Goal: Information Seeking & Learning: Find specific fact

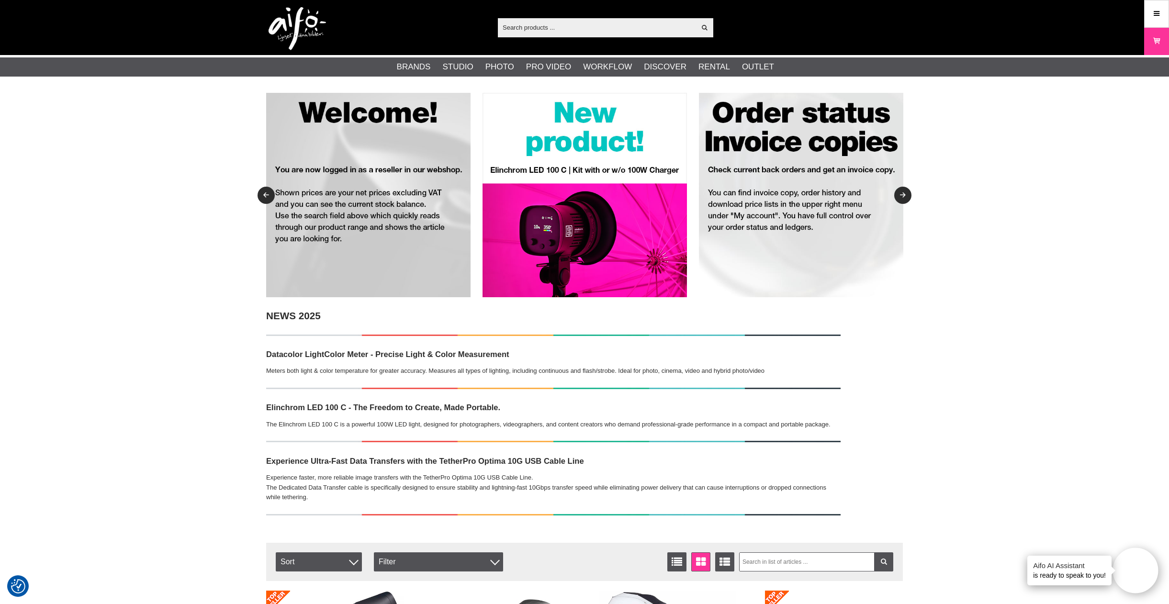
paste input "L19368"
type input "L19368"
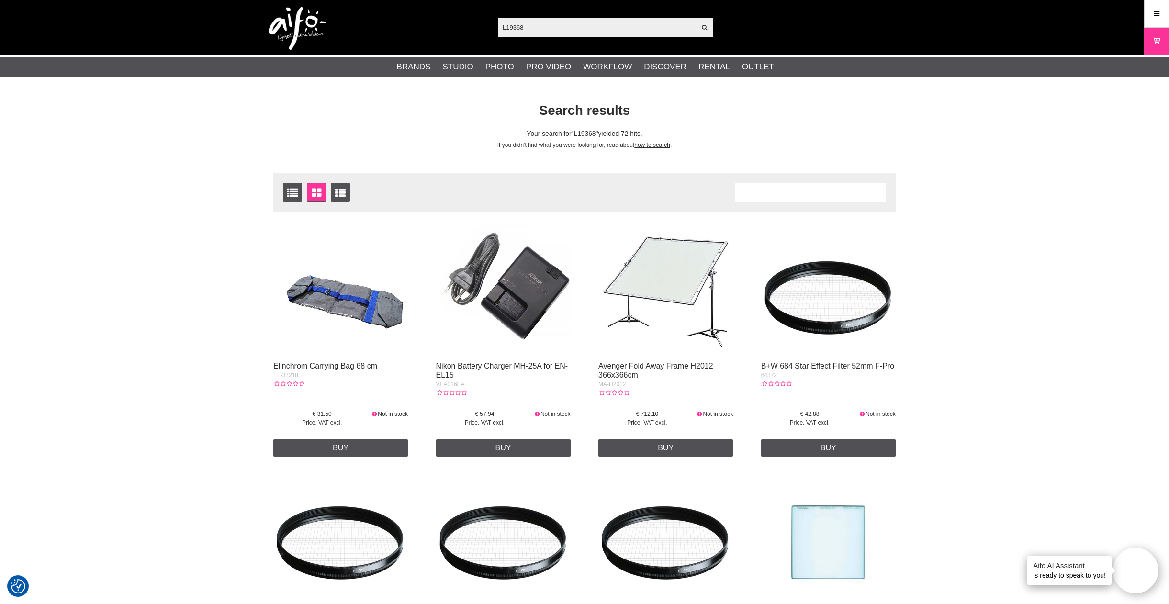
click at [785, 189] on div "Number of articles 72" at bounding box center [810, 192] width 151 height 19
click at [783, 192] on div "Number of articles 72" at bounding box center [810, 192] width 151 height 19
click at [782, 192] on div "Number of articles 72" at bounding box center [810, 192] width 151 height 19
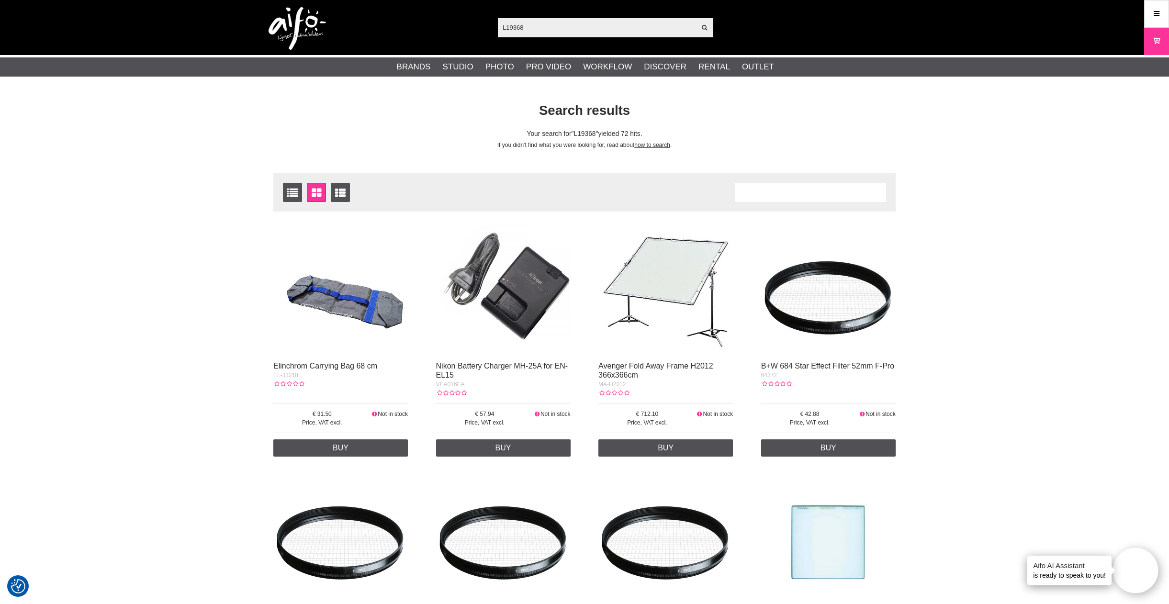
click at [782, 192] on div "Number of articles 72" at bounding box center [810, 192] width 151 height 19
click at [781, 193] on div "Number of articles 72" at bounding box center [810, 192] width 151 height 19
click at [779, 197] on div "Number of articles 72" at bounding box center [810, 192] width 151 height 19
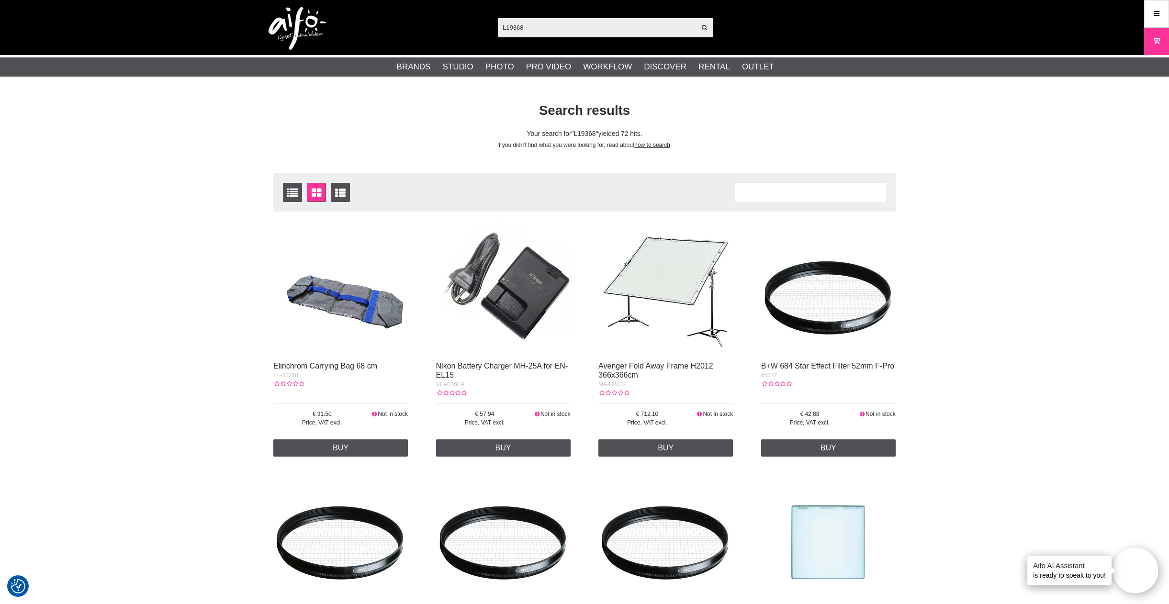
click at [779, 197] on div "Number of articles 72" at bounding box center [810, 192] width 151 height 19
click at [779, 196] on div "Number of articles 72" at bounding box center [810, 192] width 151 height 19
click at [779, 195] on div "Number of articles 72" at bounding box center [810, 192] width 151 height 19
click at [779, 194] on div "Number of articles 72" at bounding box center [810, 192] width 151 height 19
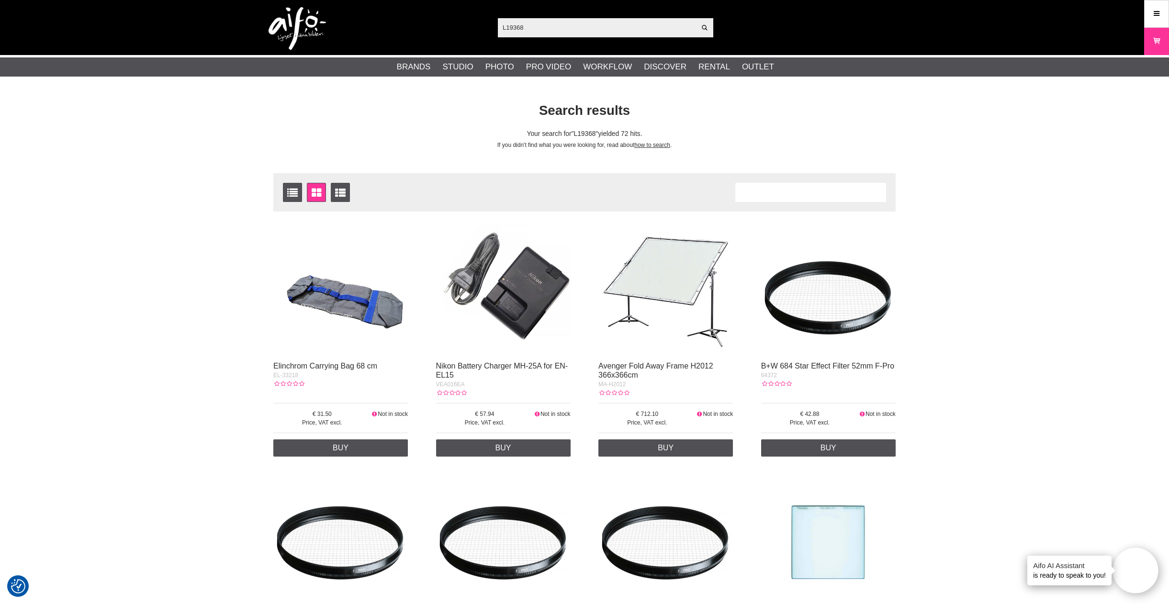
click at [779, 194] on div "Number of articles 72" at bounding box center [810, 192] width 151 height 19
click at [784, 192] on div "Number of articles 72" at bounding box center [810, 192] width 151 height 19
click at [610, 29] on input "L19368" at bounding box center [597, 27] width 198 height 14
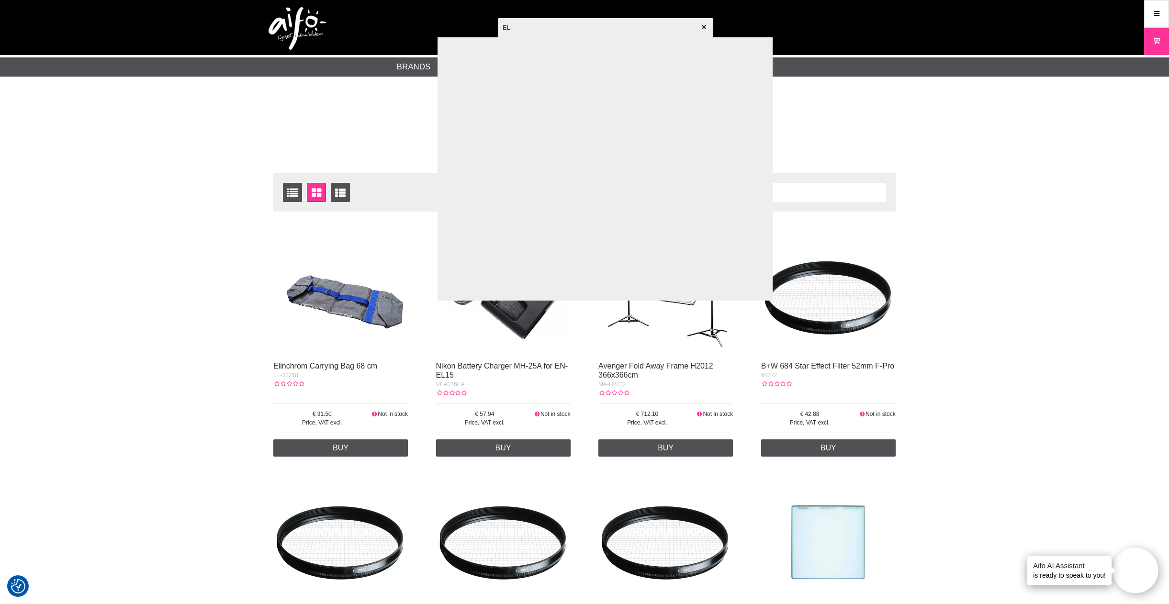
paste input "L19368"
type input "EL-L19368"
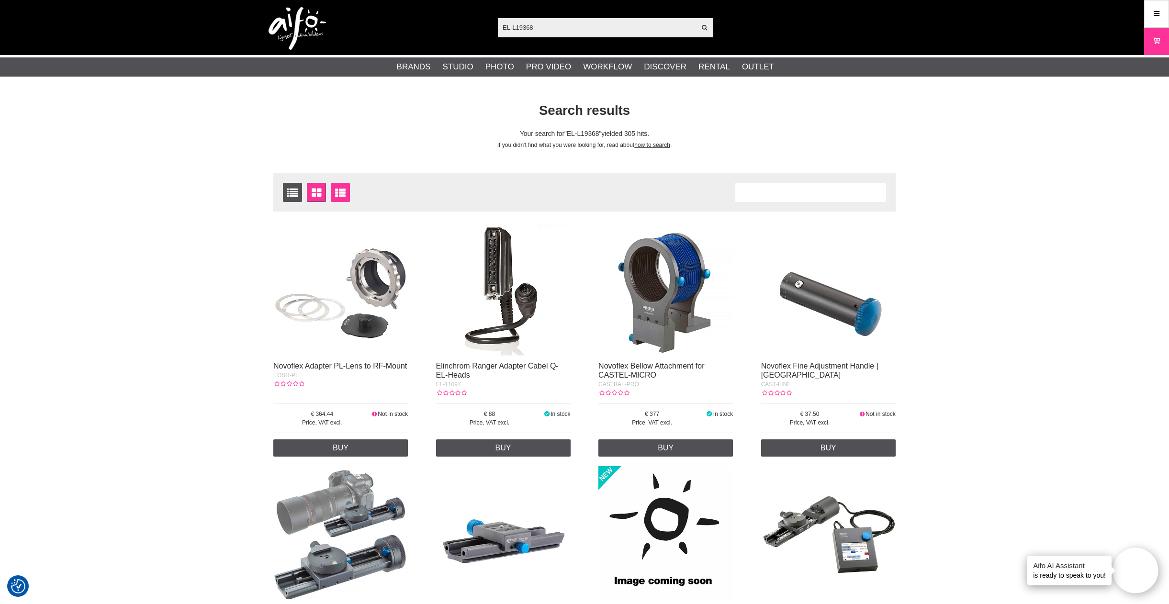
click at [346, 192] on icon at bounding box center [340, 193] width 15 height 11
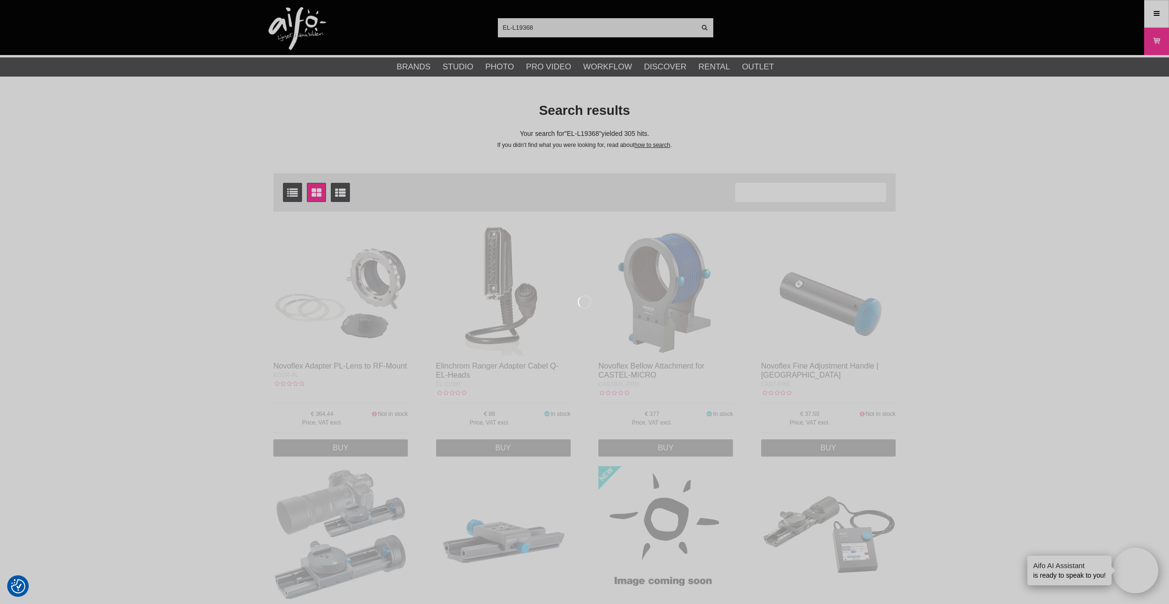
scroll to position [2, 0]
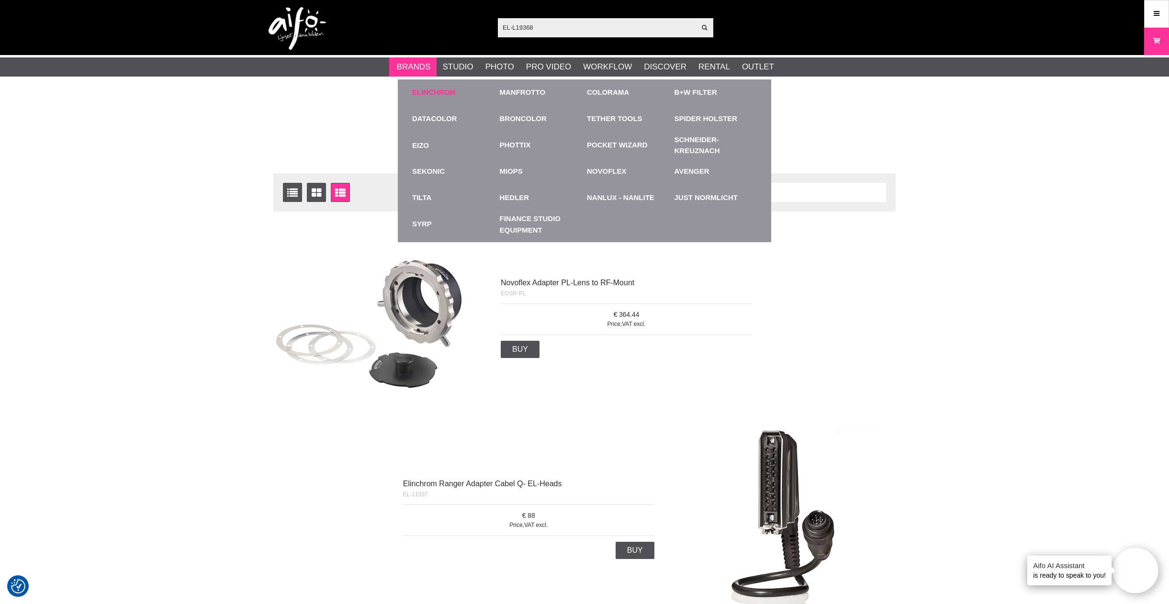
click at [425, 97] on link "Elinchrom" at bounding box center [434, 92] width 44 height 11
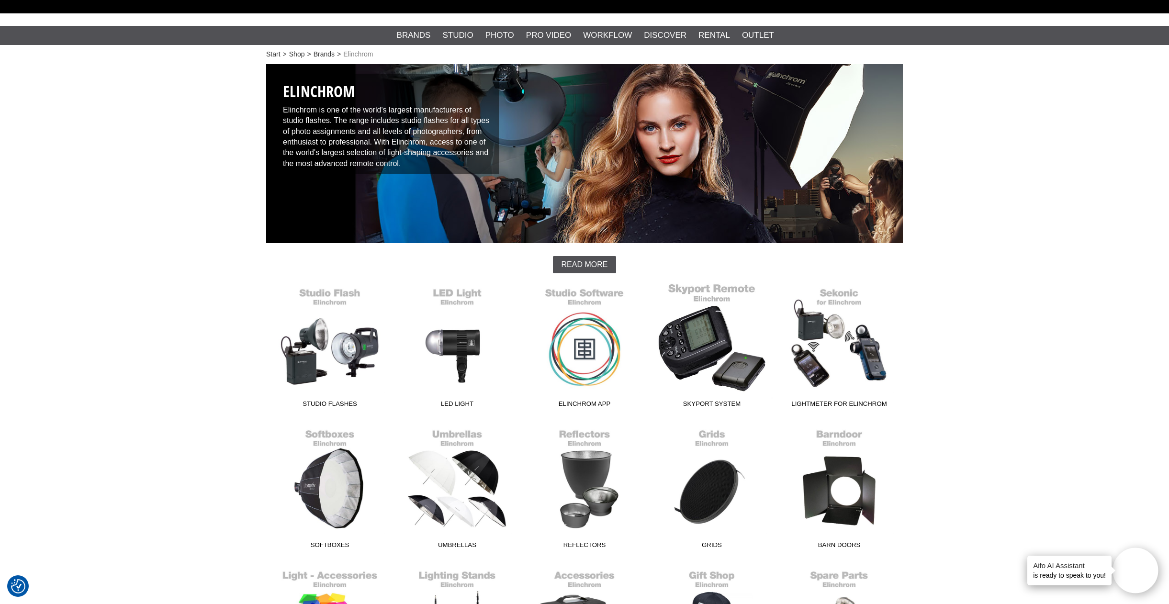
scroll to position [62, 0]
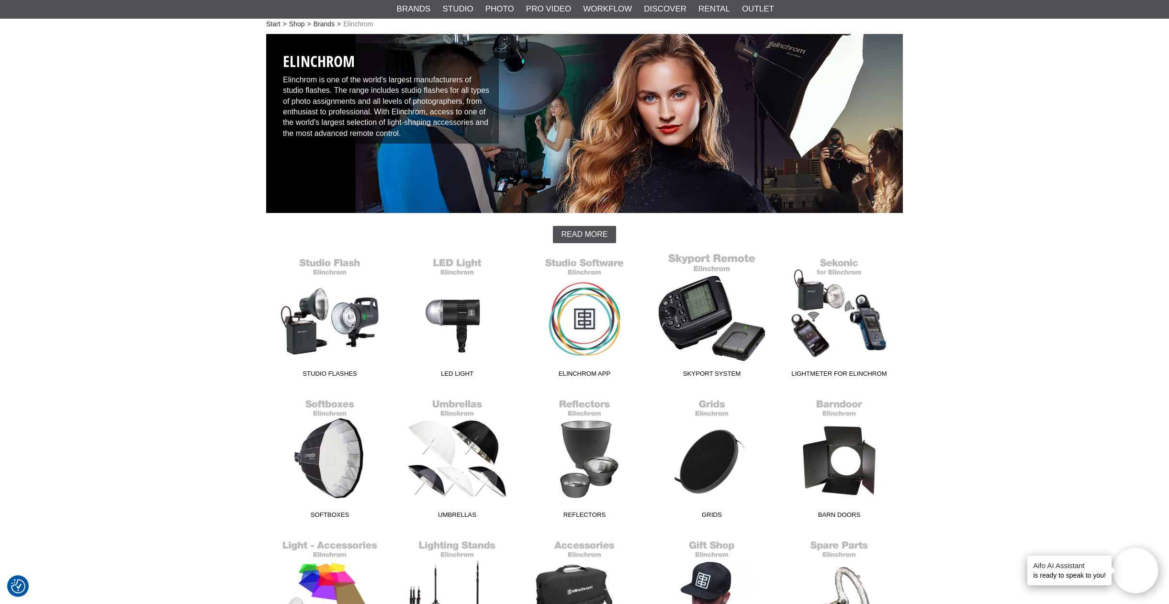
click at [710, 359] on link "Skyport System" at bounding box center [711, 317] width 127 height 129
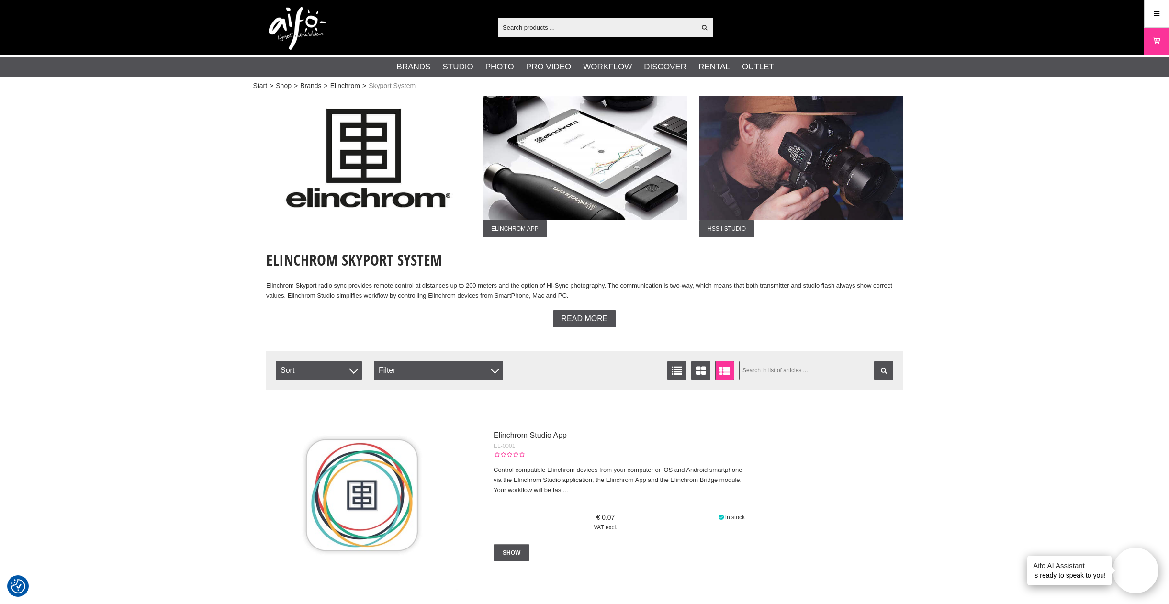
click at [766, 371] on input "text" at bounding box center [816, 370] width 155 height 19
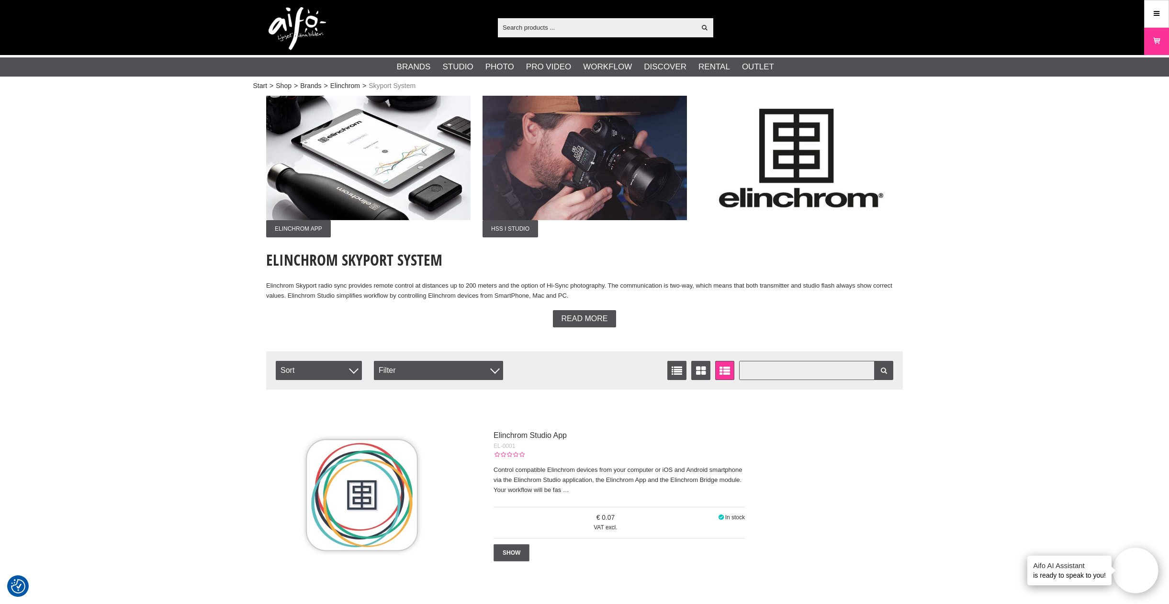
paste input "L19368"
type input "L19368"
click at [886, 370] on icon at bounding box center [884, 371] width 9 height 7
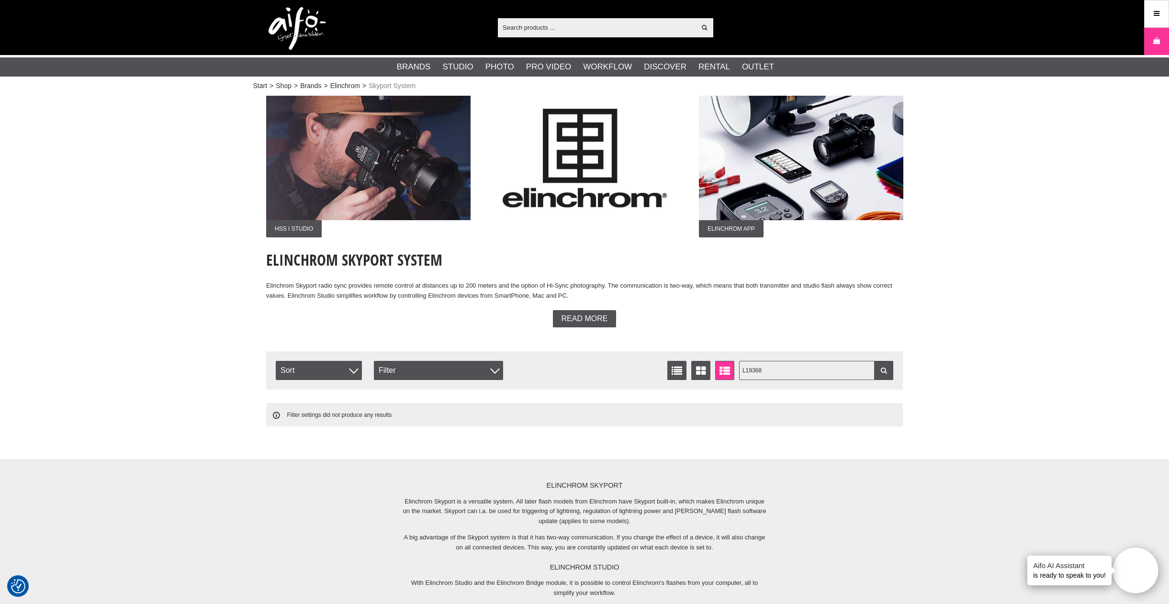
click at [788, 364] on input "L19368" at bounding box center [816, 370] width 155 height 19
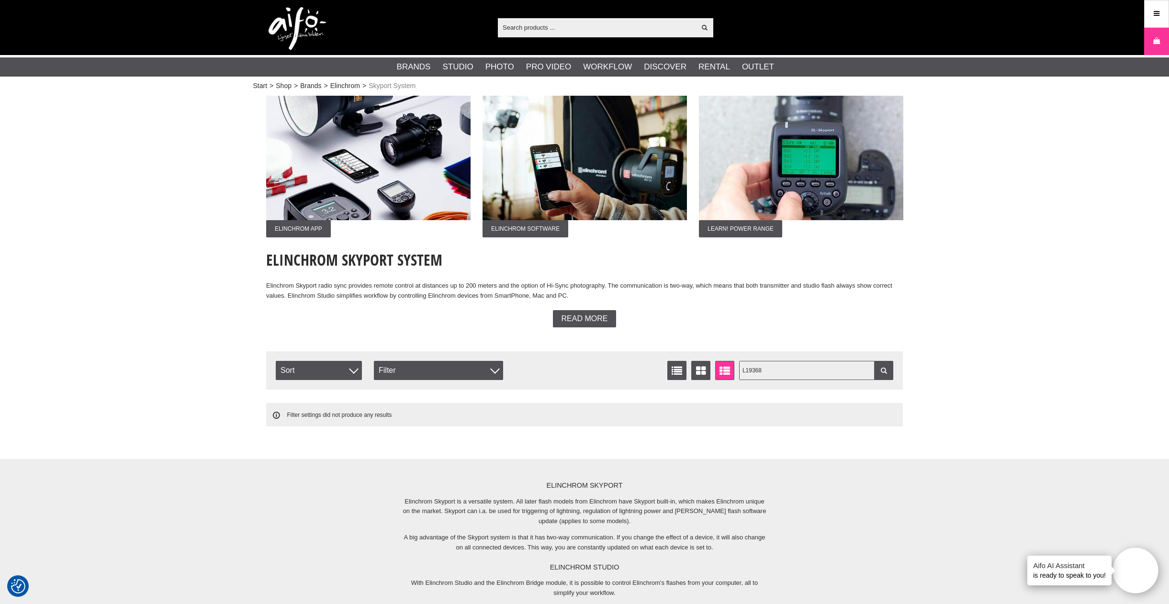
type input "19368"
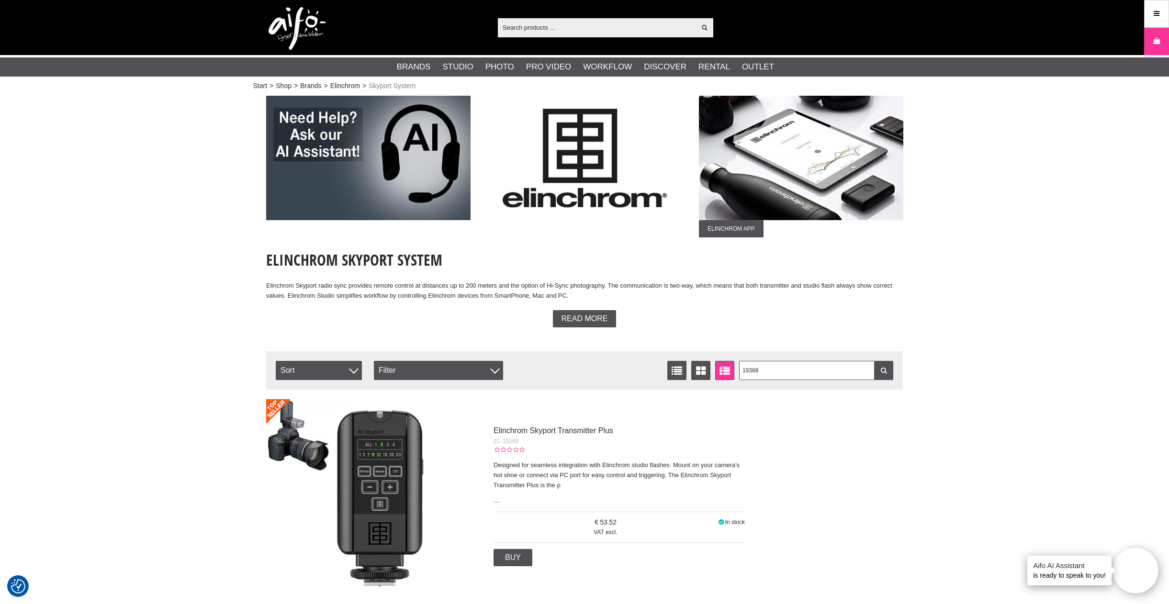
click at [612, 519] on span "53.52" at bounding box center [606, 523] width 224 height 10
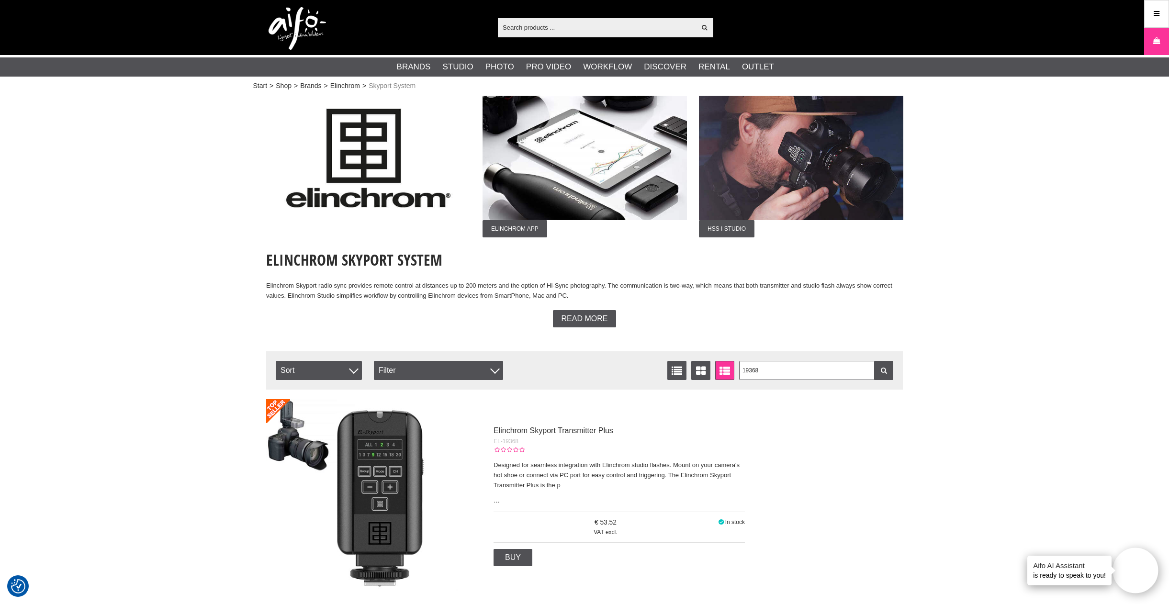
click at [700, 541] on div "VAT excl. 53.52 In stock" at bounding box center [619, 528] width 251 height 32
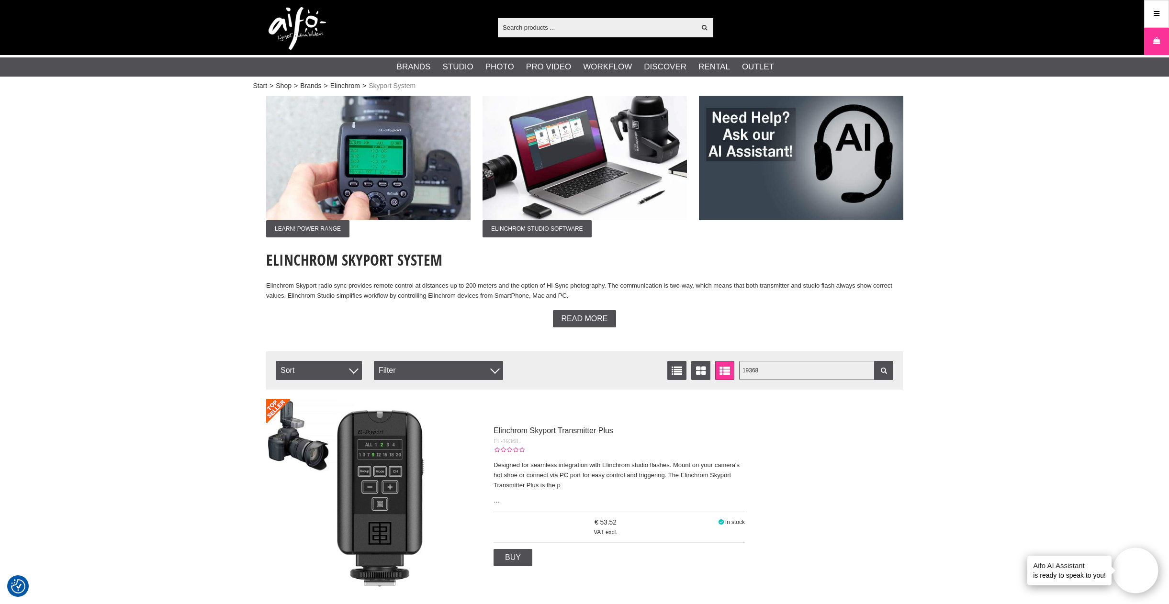
click at [811, 365] on input "19368" at bounding box center [816, 370] width 155 height 19
paste input "E26276"
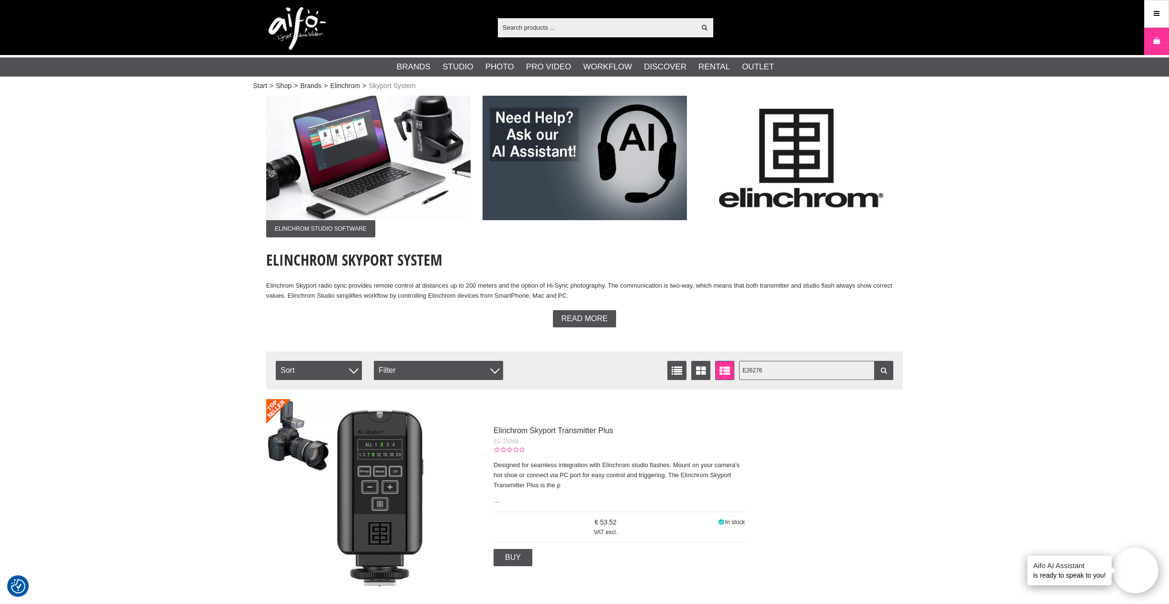
type input "26276"
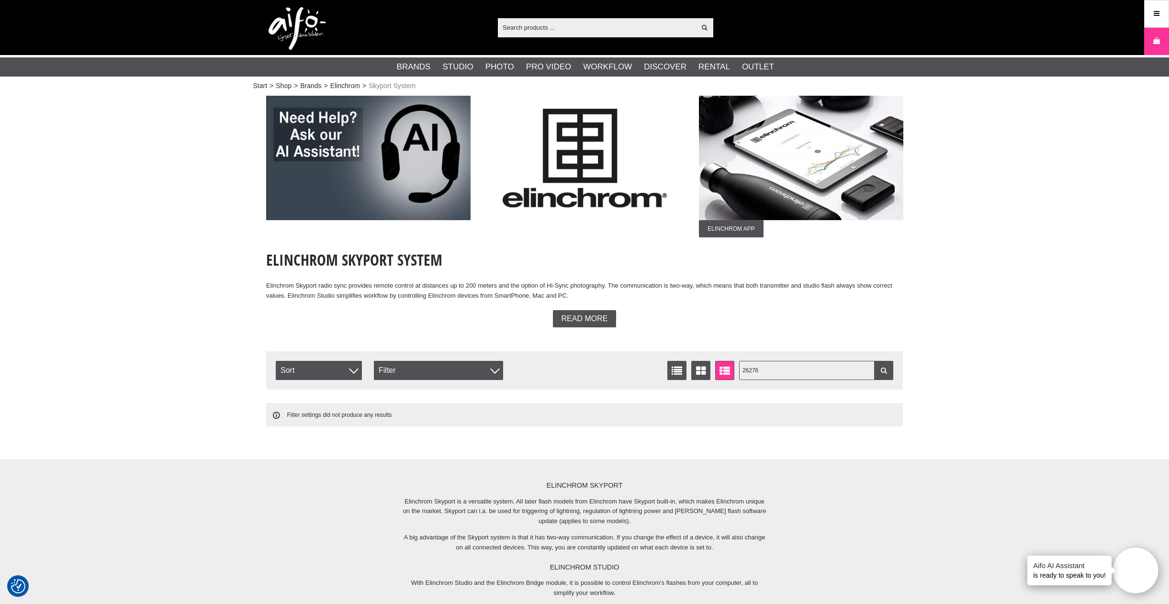
click at [786, 371] on input "26276" at bounding box center [816, 370] width 155 height 19
type input "E26276"
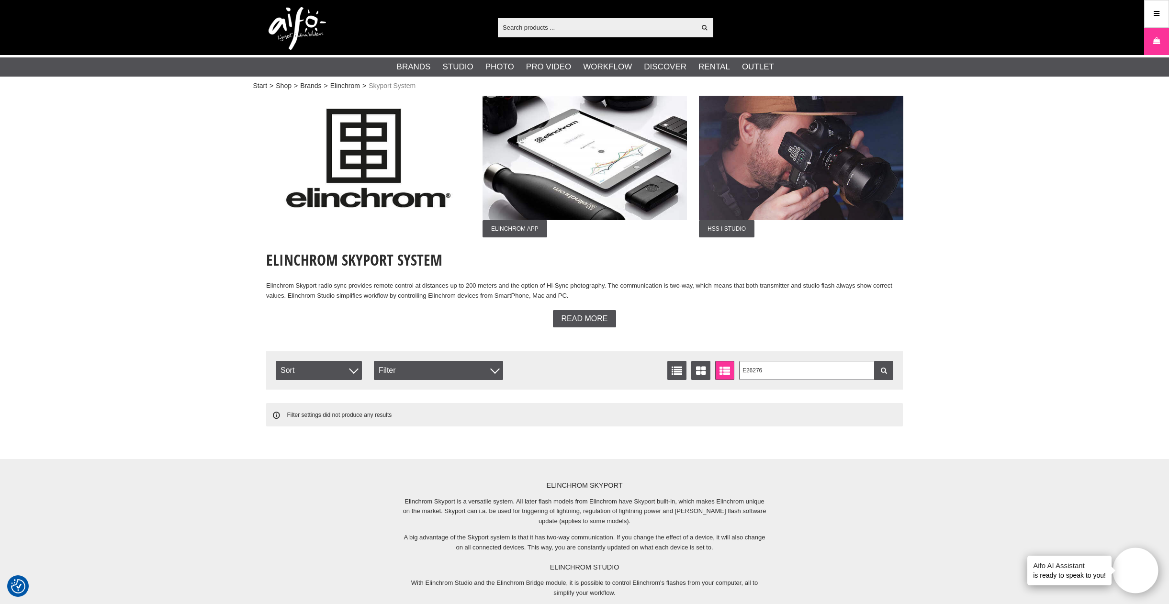
click at [556, 30] on input "text" at bounding box center [597, 27] width 198 height 14
paste input "E26276"
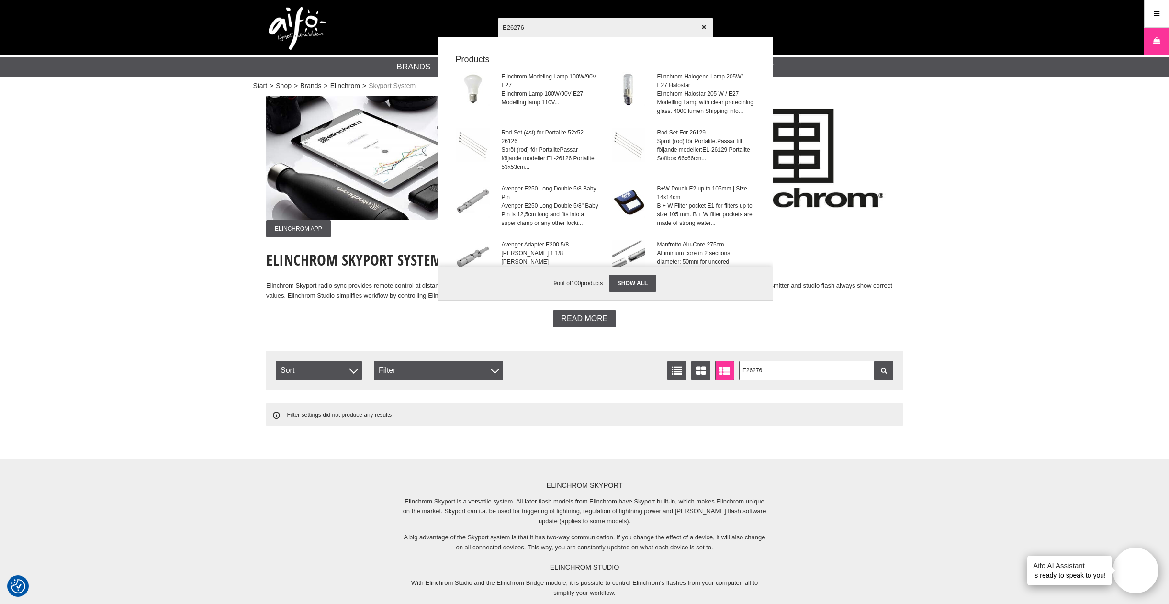
type input "26276"
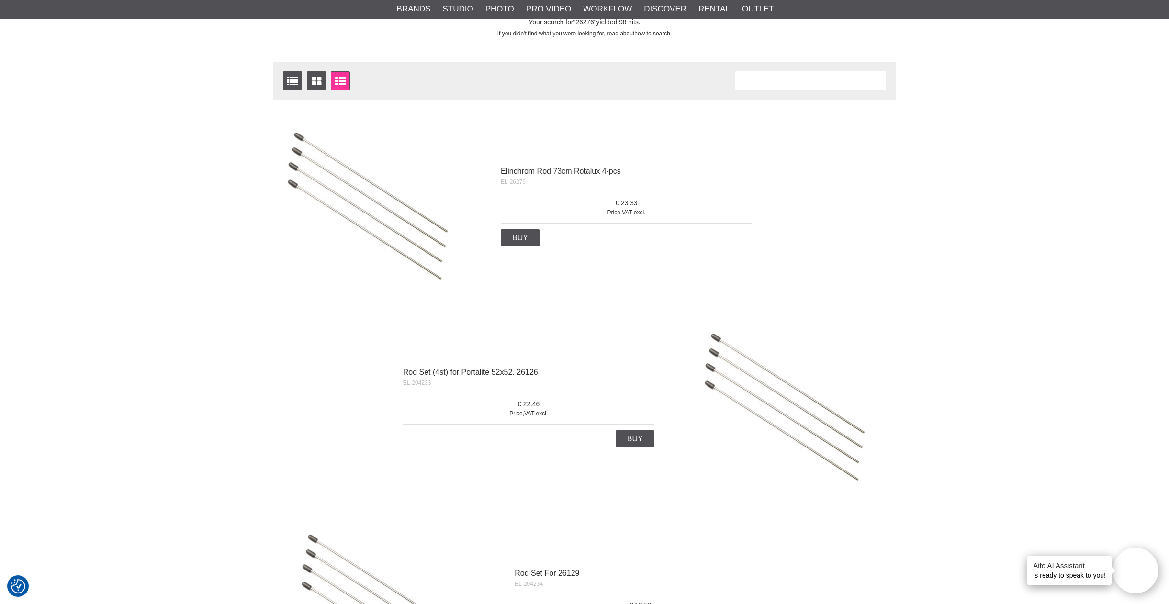
scroll to position [110, 0]
click at [540, 173] on link "Elinchrom Rod 73cm Rotalux 4-pcs" at bounding box center [561, 173] width 120 height 8
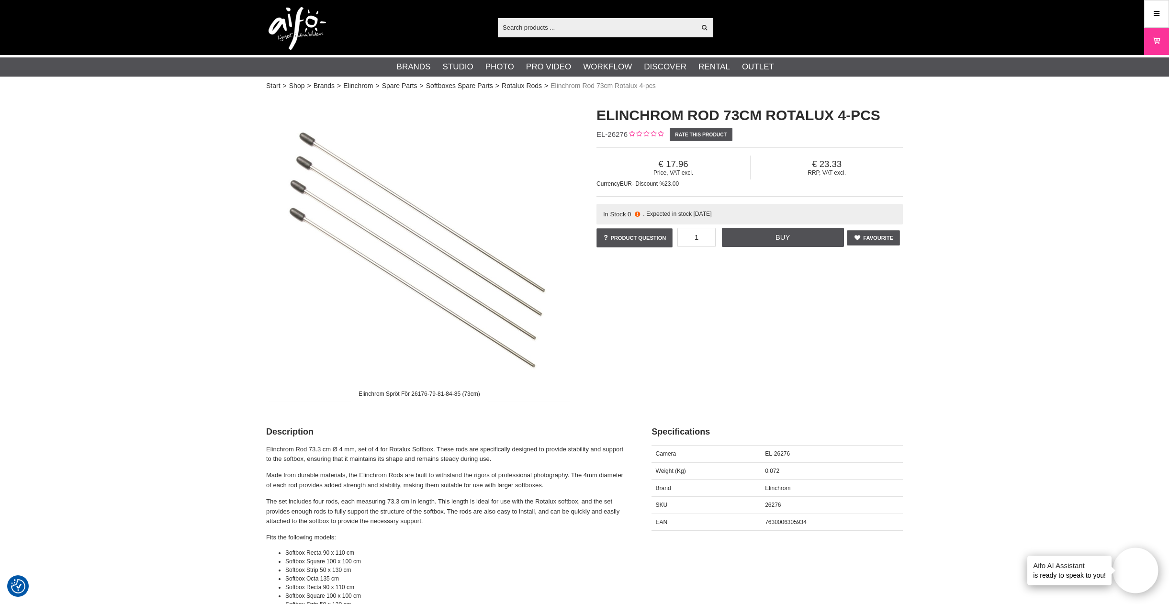
click at [639, 214] on icon at bounding box center [637, 214] width 8 height 7
click at [699, 217] on span ". Expected in stock [DATE]" at bounding box center [677, 214] width 68 height 7
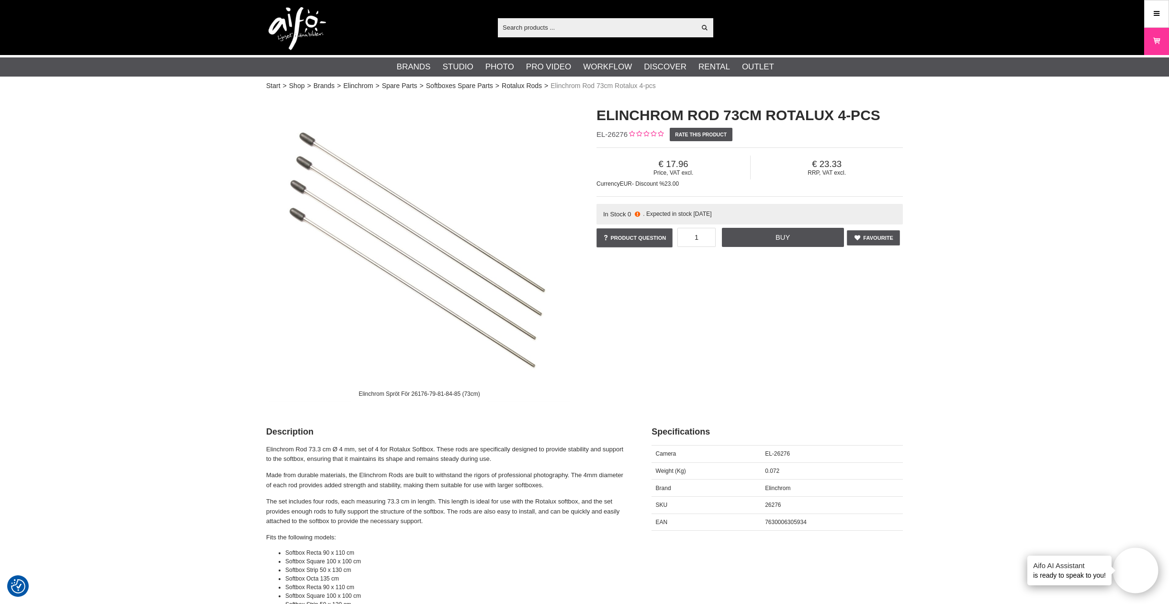
click at [689, 267] on div "Elinchrom Spröt För 26176-79-81-84-85 (73cm) Elinchrom Rod 73cm Rotalux 4-pcs E…" at bounding box center [584, 250] width 661 height 309
click at [812, 172] on span "RRP, VAT excl." at bounding box center [827, 172] width 152 height 7
copy span "RRP"
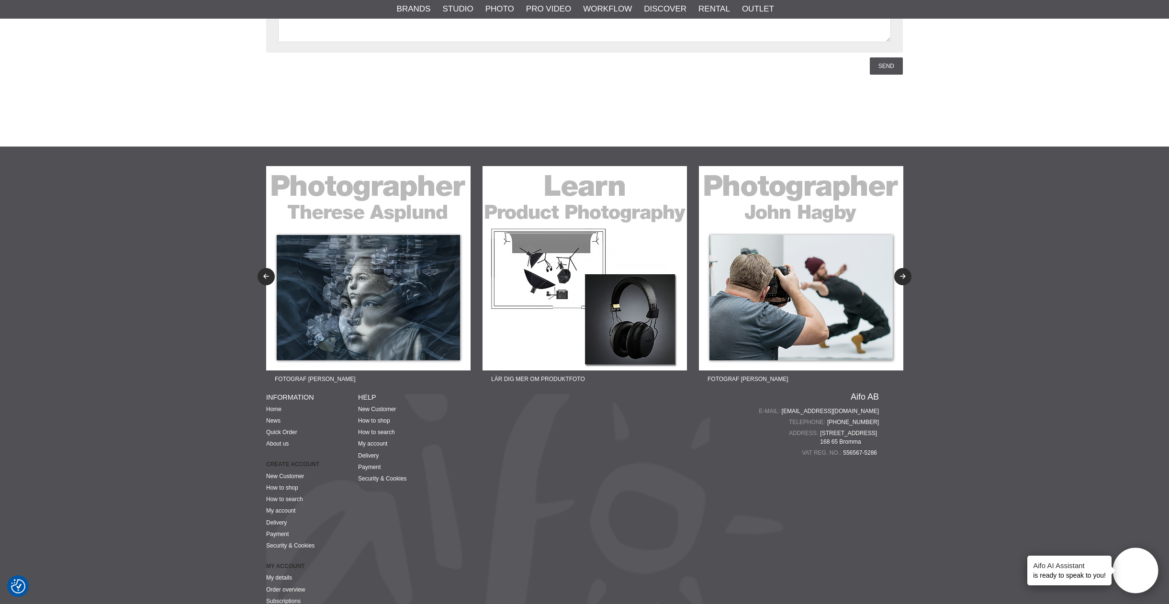
scroll to position [1481, 0]
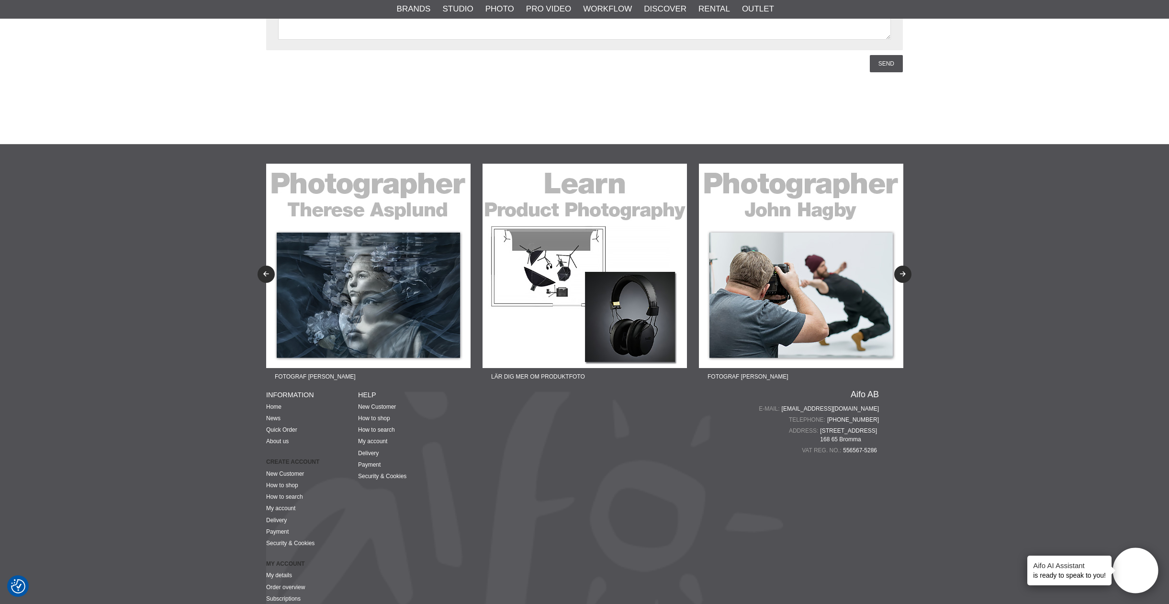
click at [375, 434] on li "How to search" at bounding box center [404, 430] width 92 height 9
click at [372, 430] on link "How to search" at bounding box center [376, 430] width 37 height 7
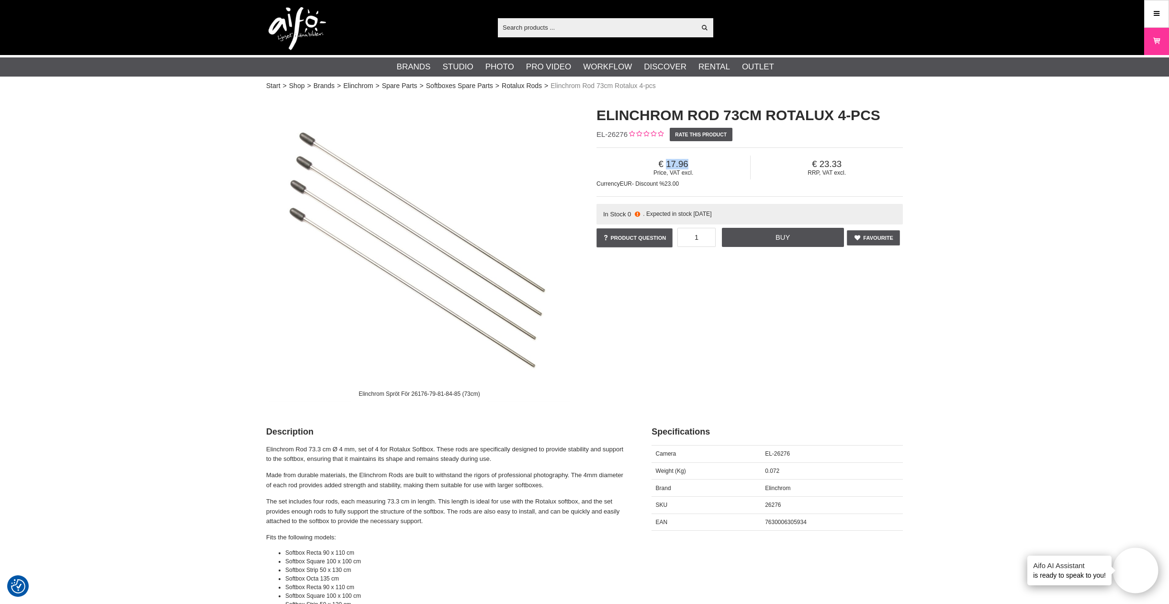
copy span "17.96"
drag, startPoint x: 668, startPoint y: 163, endPoint x: 695, endPoint y: 162, distance: 26.4
click at [695, 162] on span "17.96" at bounding box center [674, 164] width 154 height 11
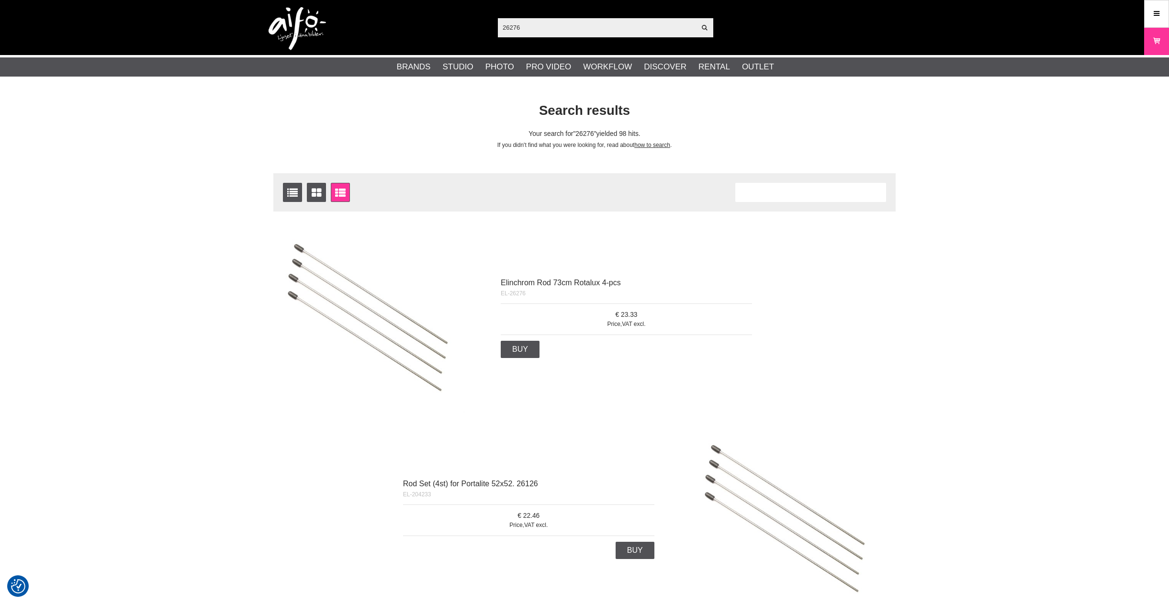
scroll to position [110, 0]
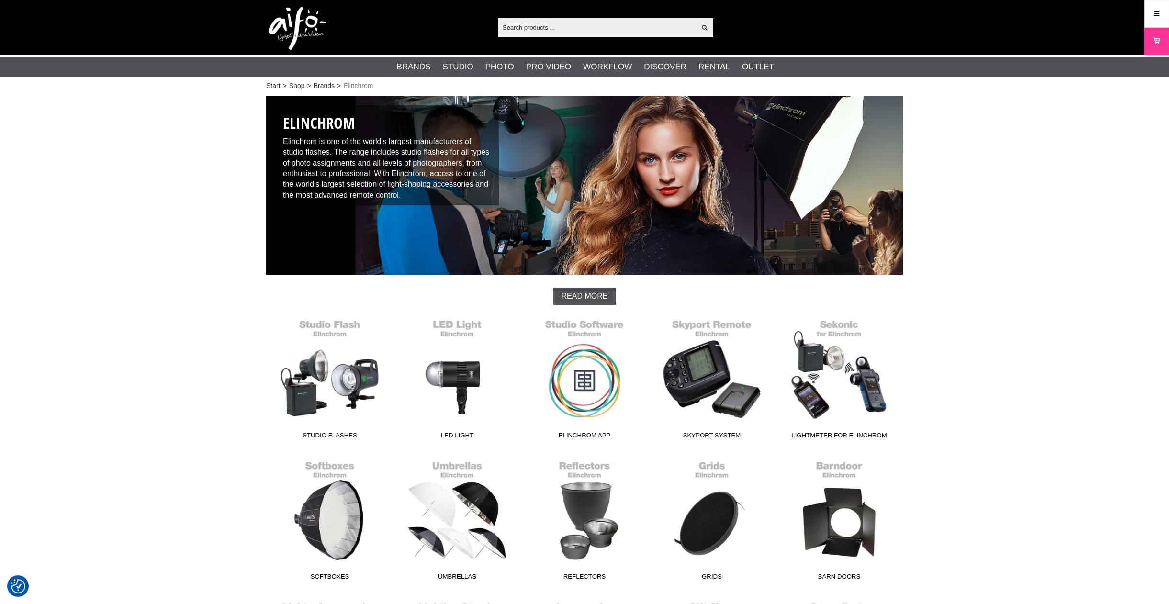
scroll to position [47, 0]
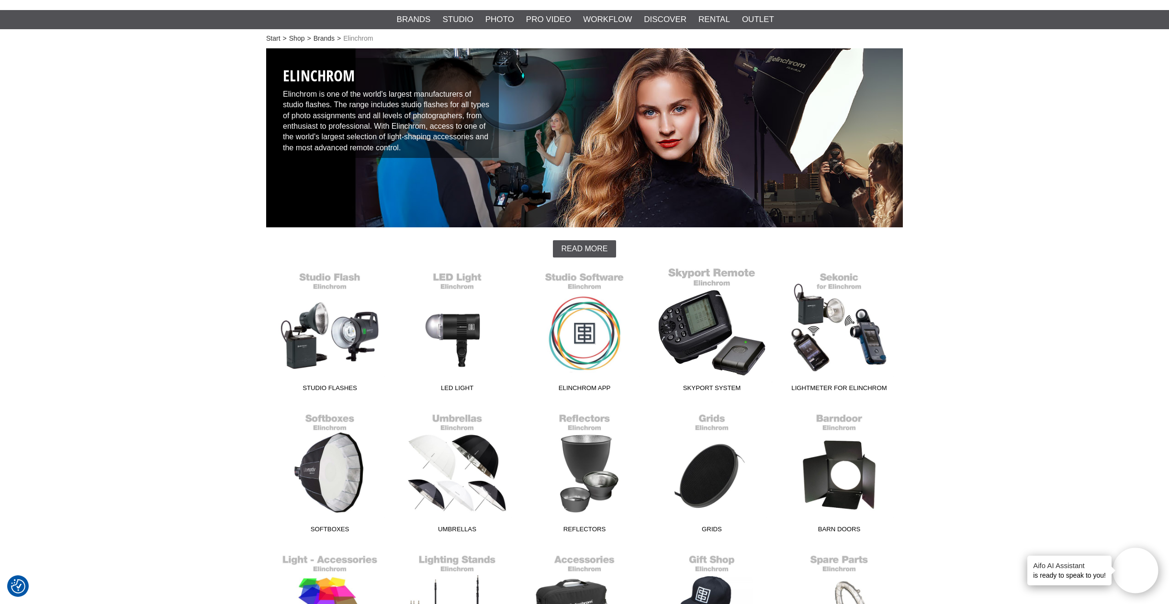
click at [746, 312] on link "Skyport System" at bounding box center [711, 331] width 127 height 129
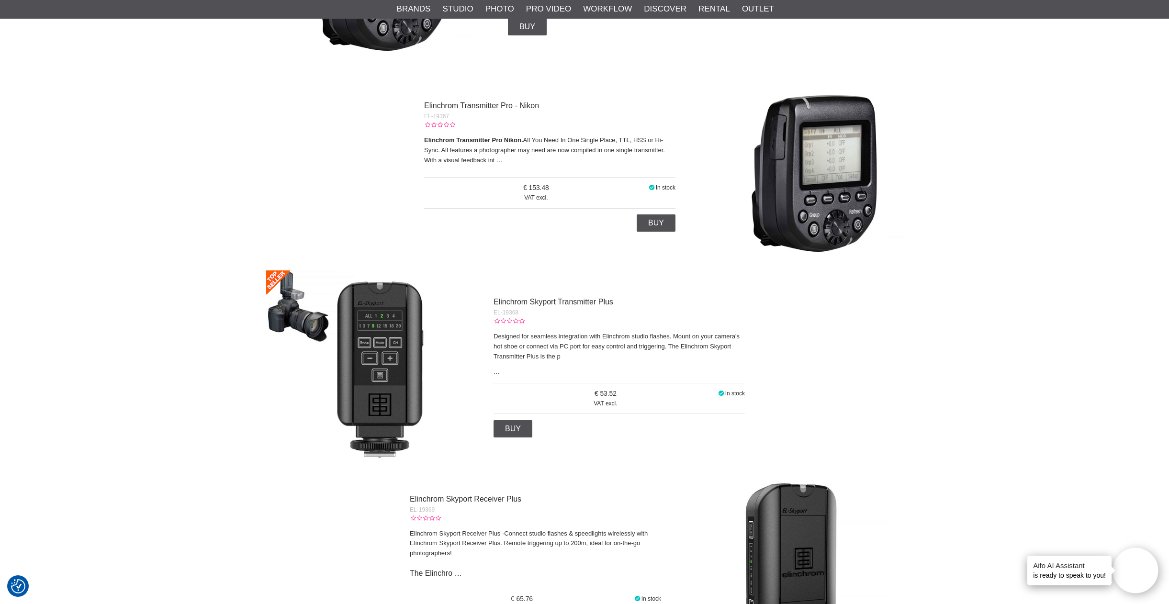
scroll to position [1738, 0]
click at [531, 303] on link "Elinchrom Skyport Transmitter Plus" at bounding box center [554, 301] width 120 height 8
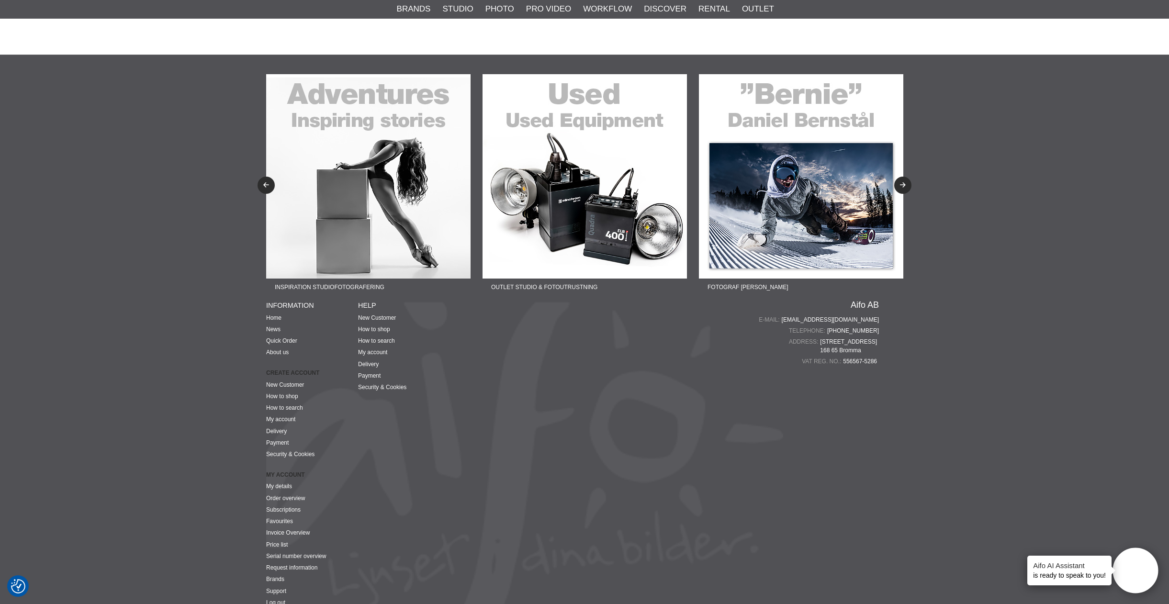
scroll to position [2345, 0]
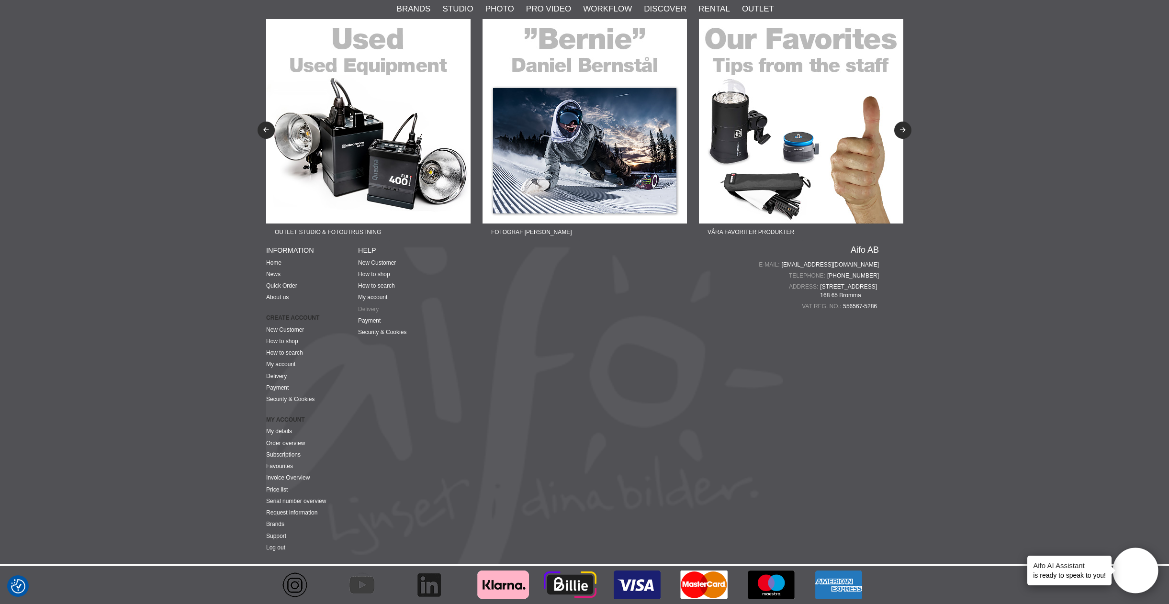
click at [368, 308] on link "Delivery" at bounding box center [368, 309] width 21 height 7
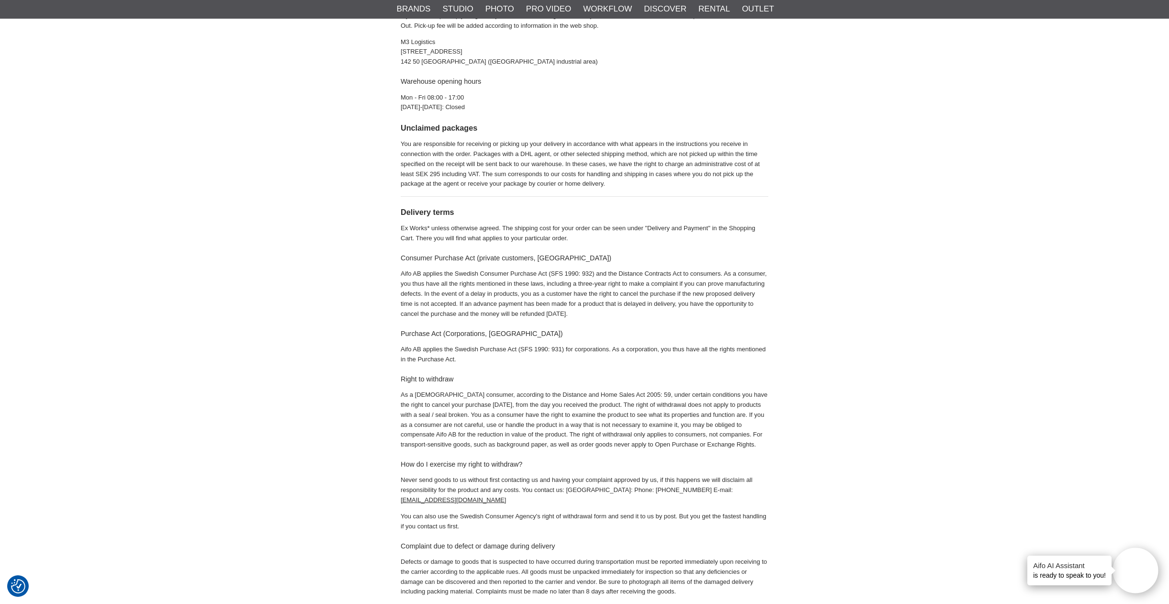
scroll to position [379, 0]
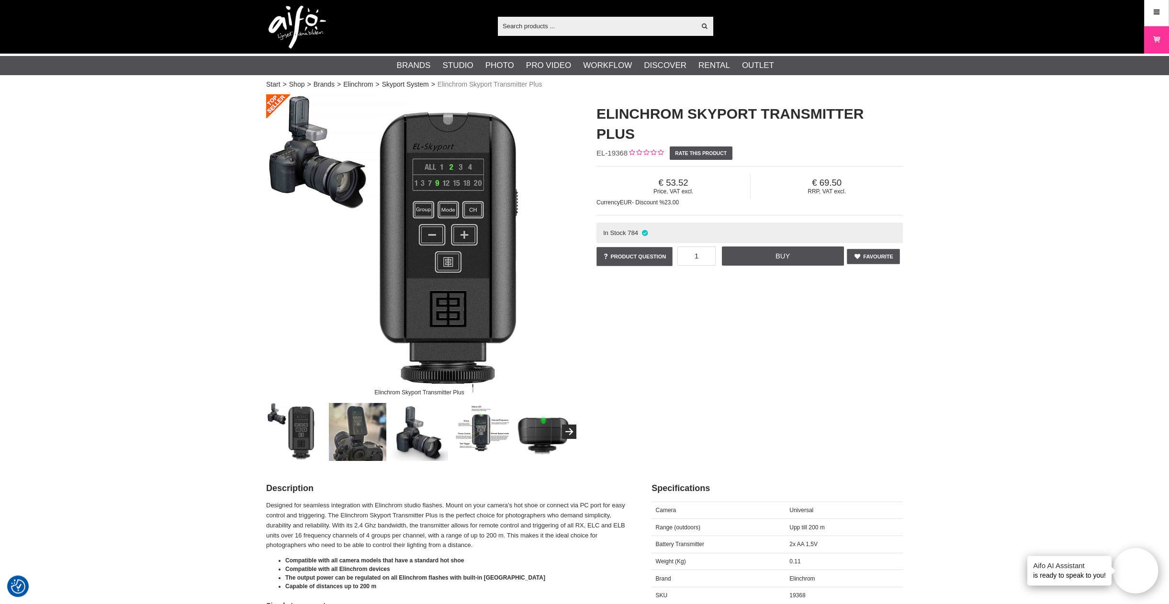
scroll to position [2, 0]
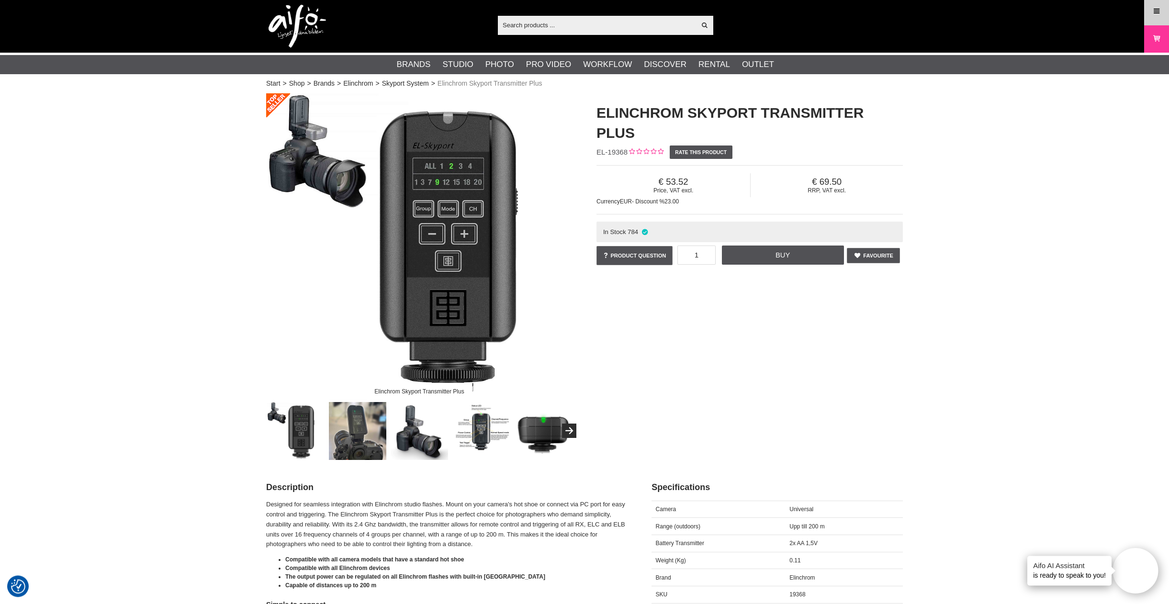
click at [1150, 12] on link "Menu" at bounding box center [1157, 11] width 24 height 23
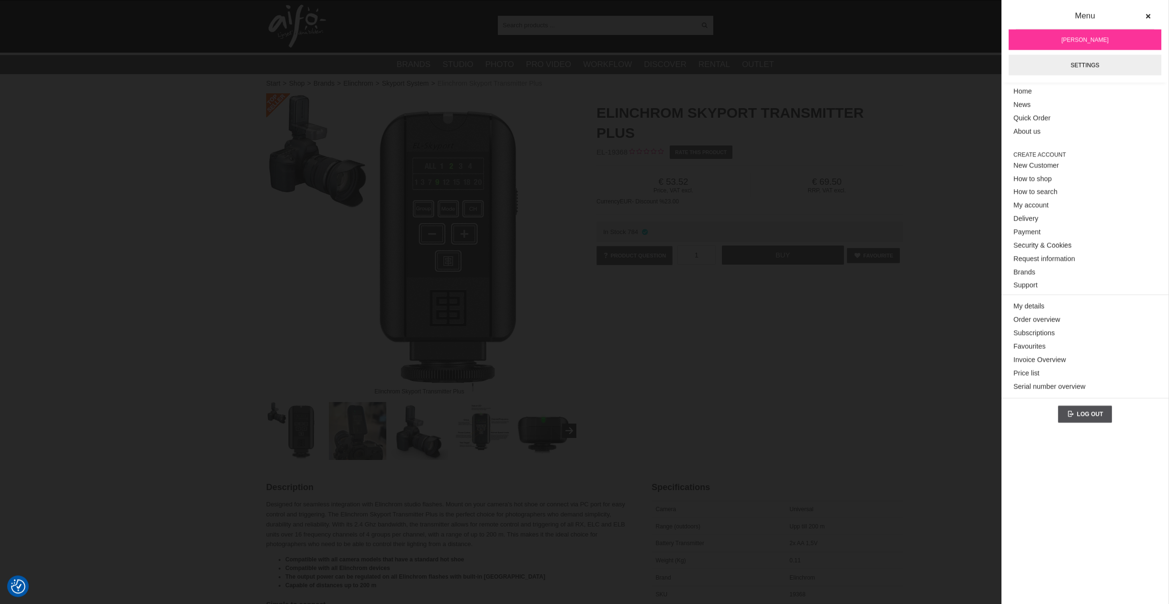
scroll to position [3, 0]
click at [1144, 13] on button at bounding box center [1148, 16] width 17 height 17
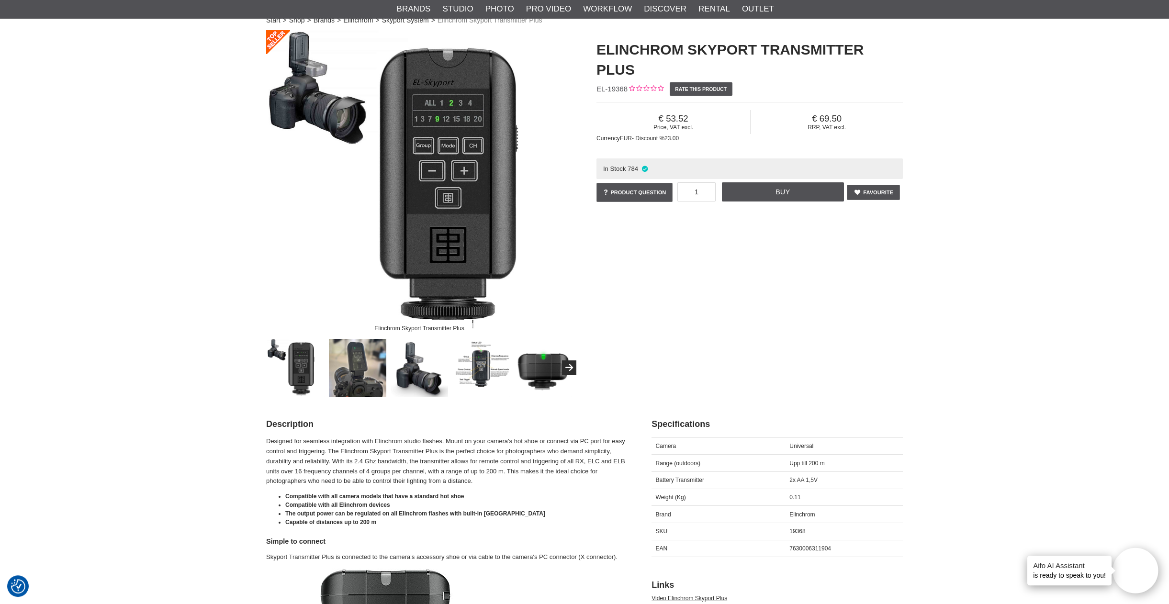
scroll to position [77, 0]
